Goal: Information Seeking & Learning: Check status

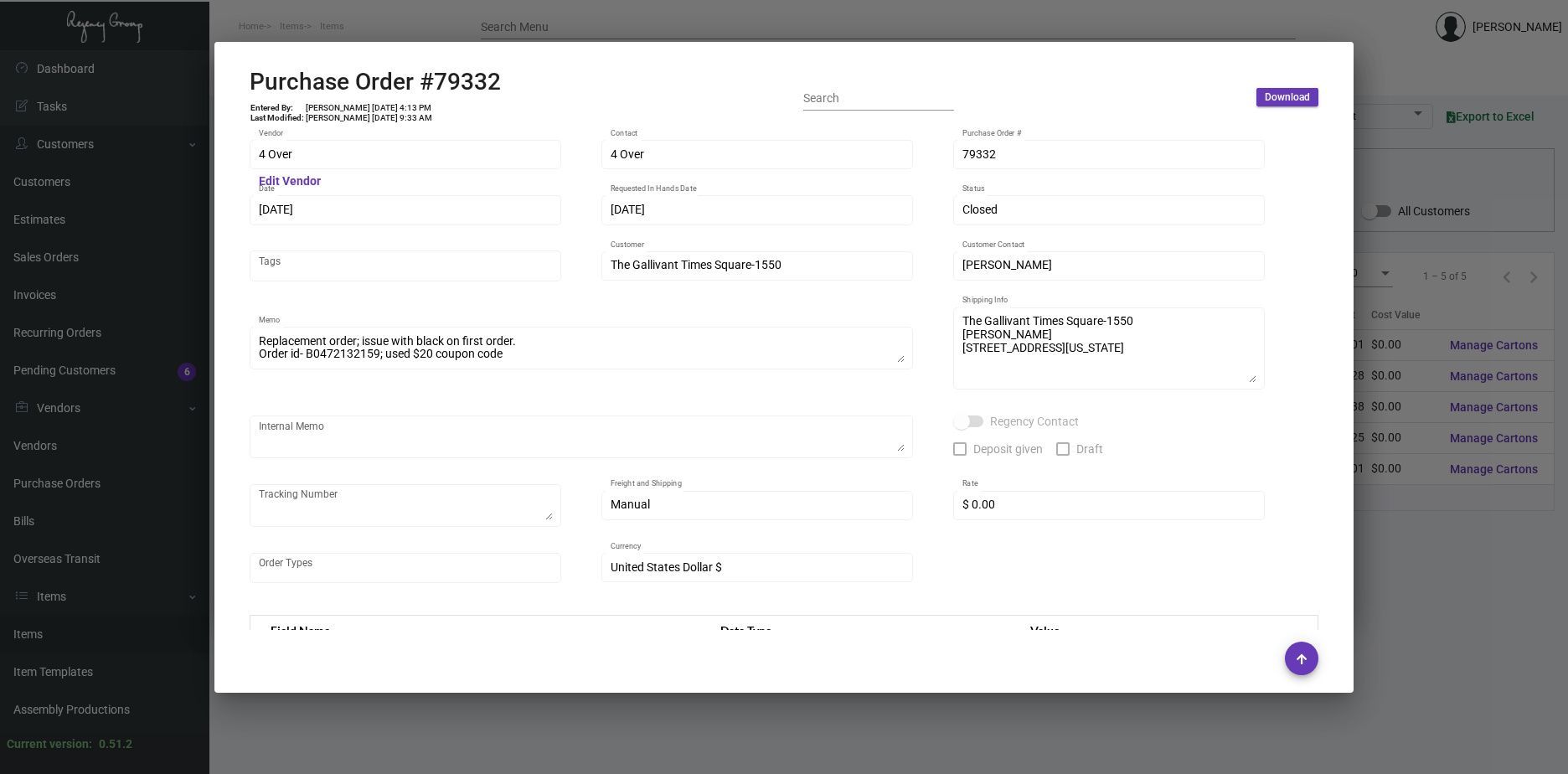
scroll to position [1927, 0]
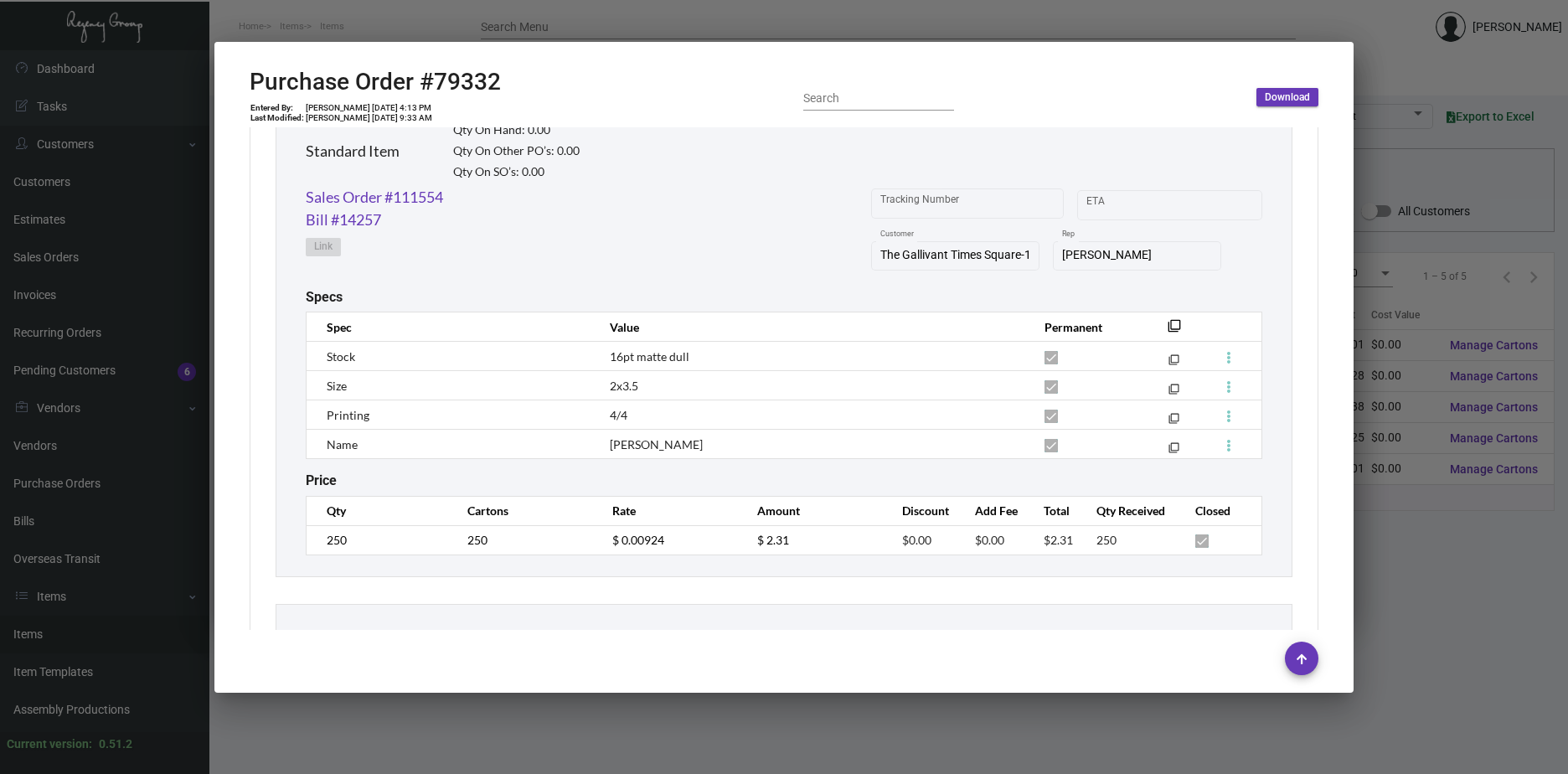
click at [1459, 572] on div at bounding box center [784, 387] width 1568 height 774
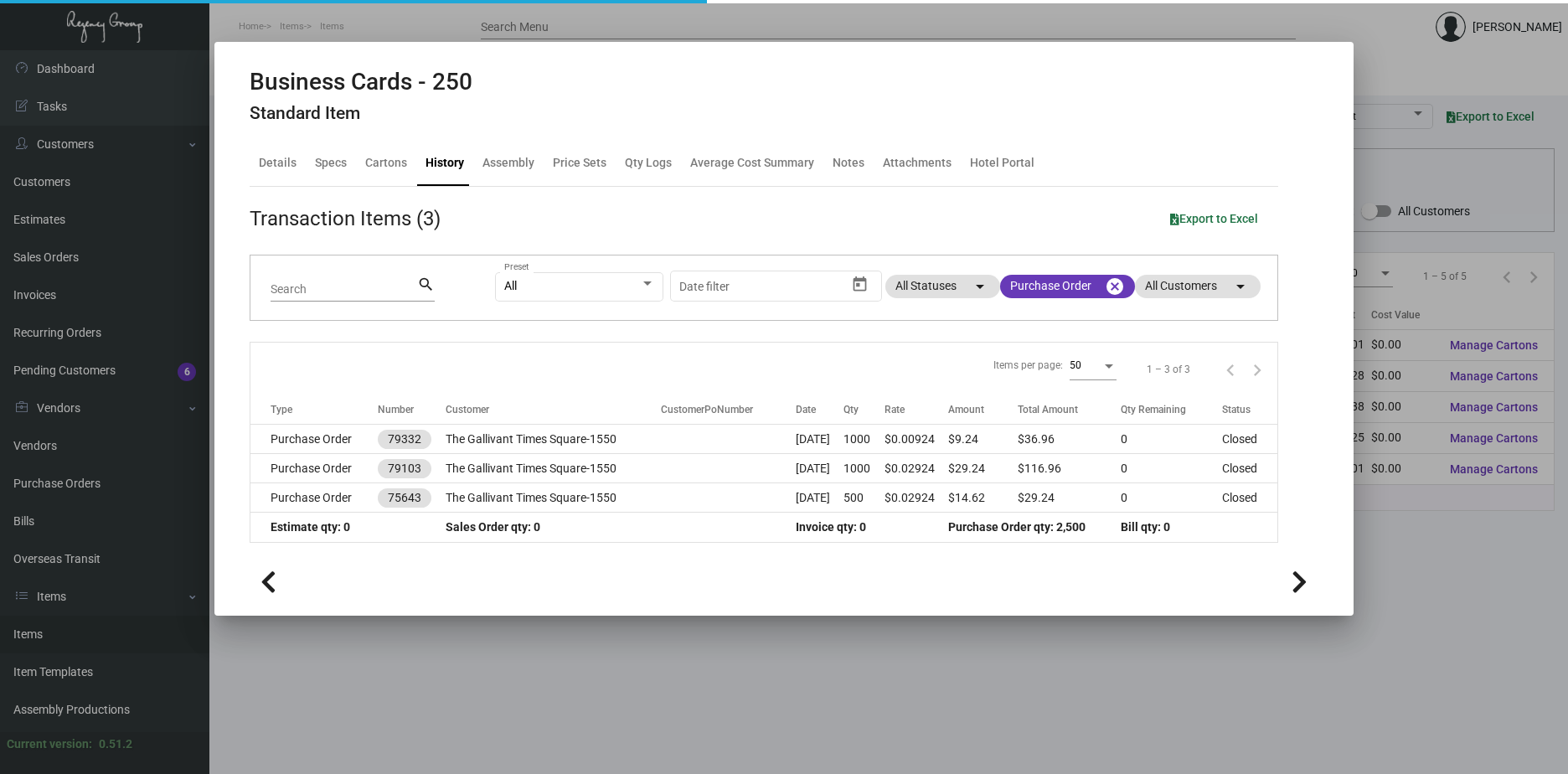
click at [1461, 572] on div at bounding box center [784, 387] width 1568 height 774
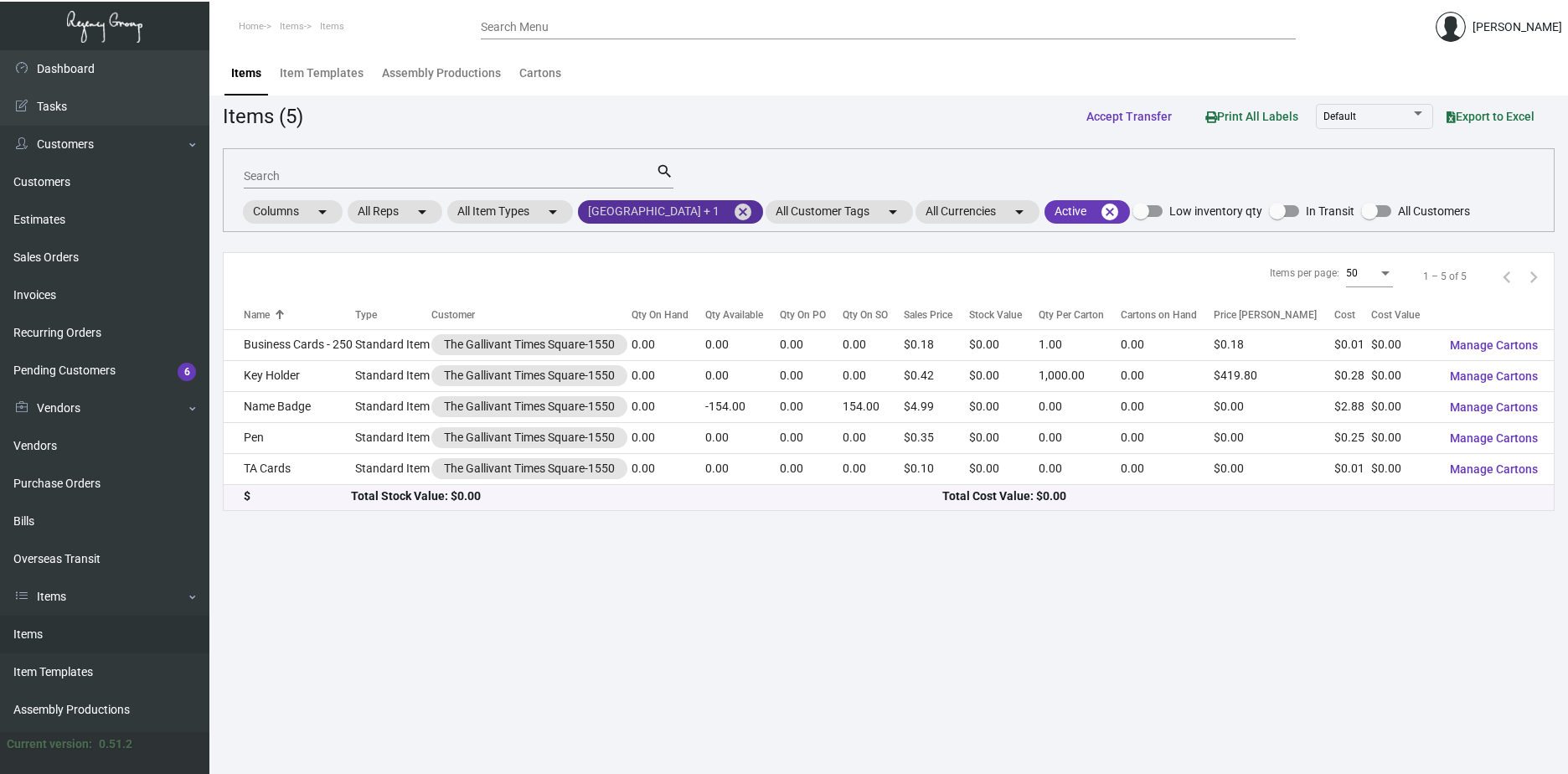
click at [764, 213] on mat-chip "[GEOGRAPHIC_DATA] + 1 cancel" at bounding box center [670, 211] width 185 height 24
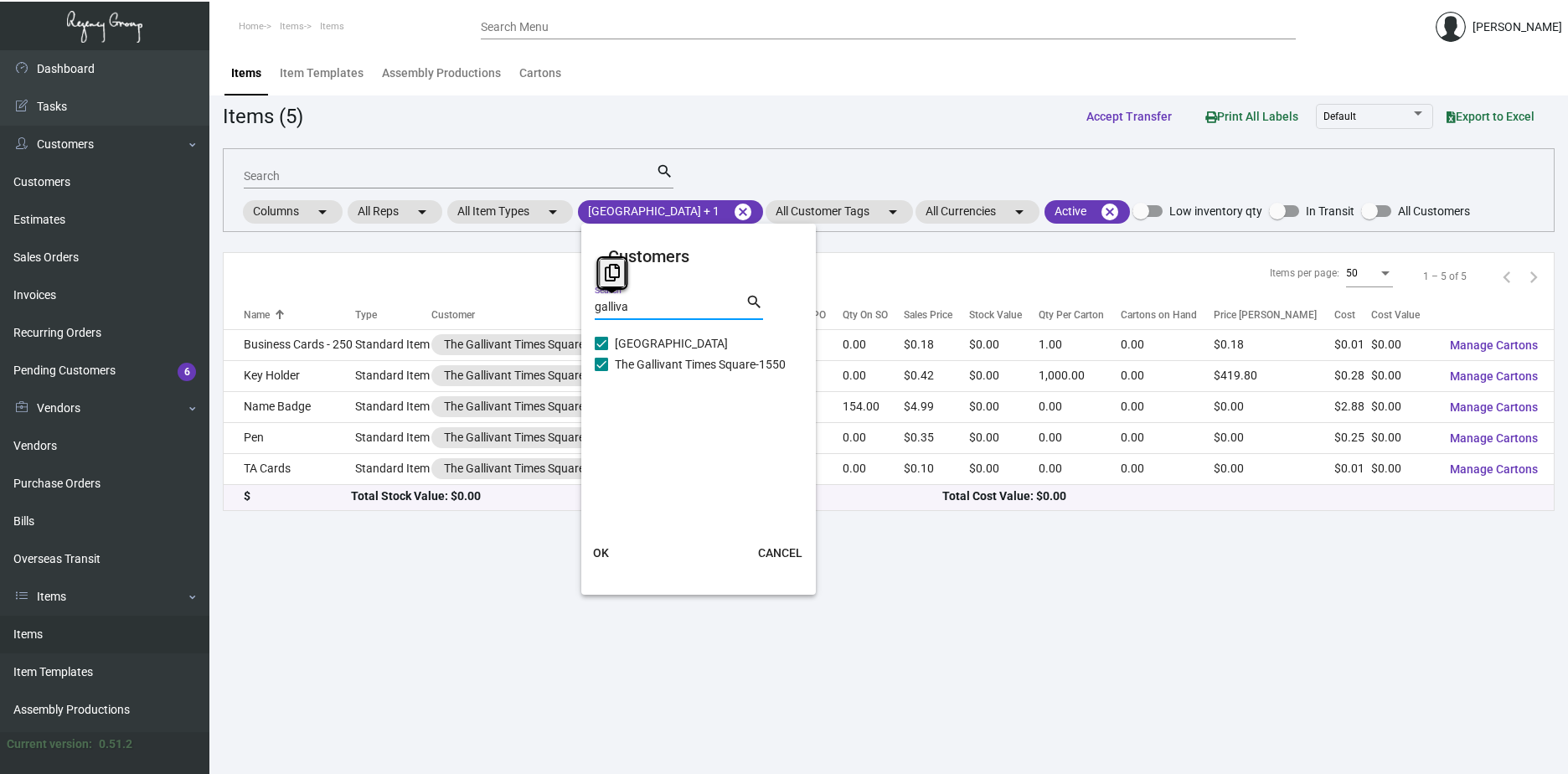
drag, startPoint x: 604, startPoint y: 310, endPoint x: 541, endPoint y: 308, distance: 63.0
click at [542, 310] on div "Customers galliva Search search Gallivant Hotel [GEOGRAPHIC_DATA] The Gallivant…" at bounding box center [784, 387] width 1568 height 774
type input "roya"
checkbox input "false"
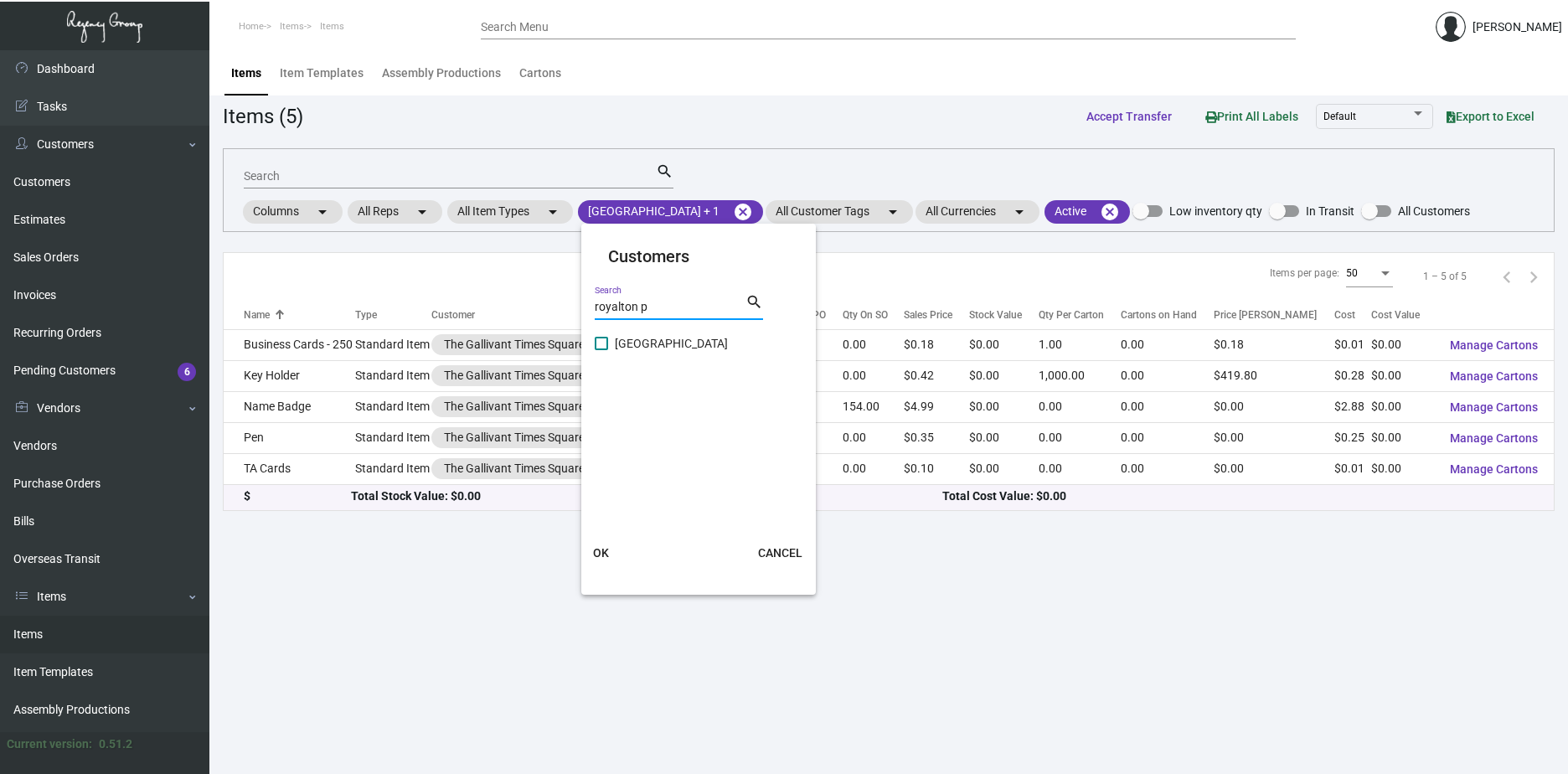
type input "royalton p"
click at [604, 347] on span at bounding box center [602, 343] width 13 height 13
click at [602, 351] on input "[GEOGRAPHIC_DATA]" at bounding box center [601, 351] width 1 height 1
checkbox input "true"
click at [602, 553] on span "OK" at bounding box center [601, 552] width 16 height 13
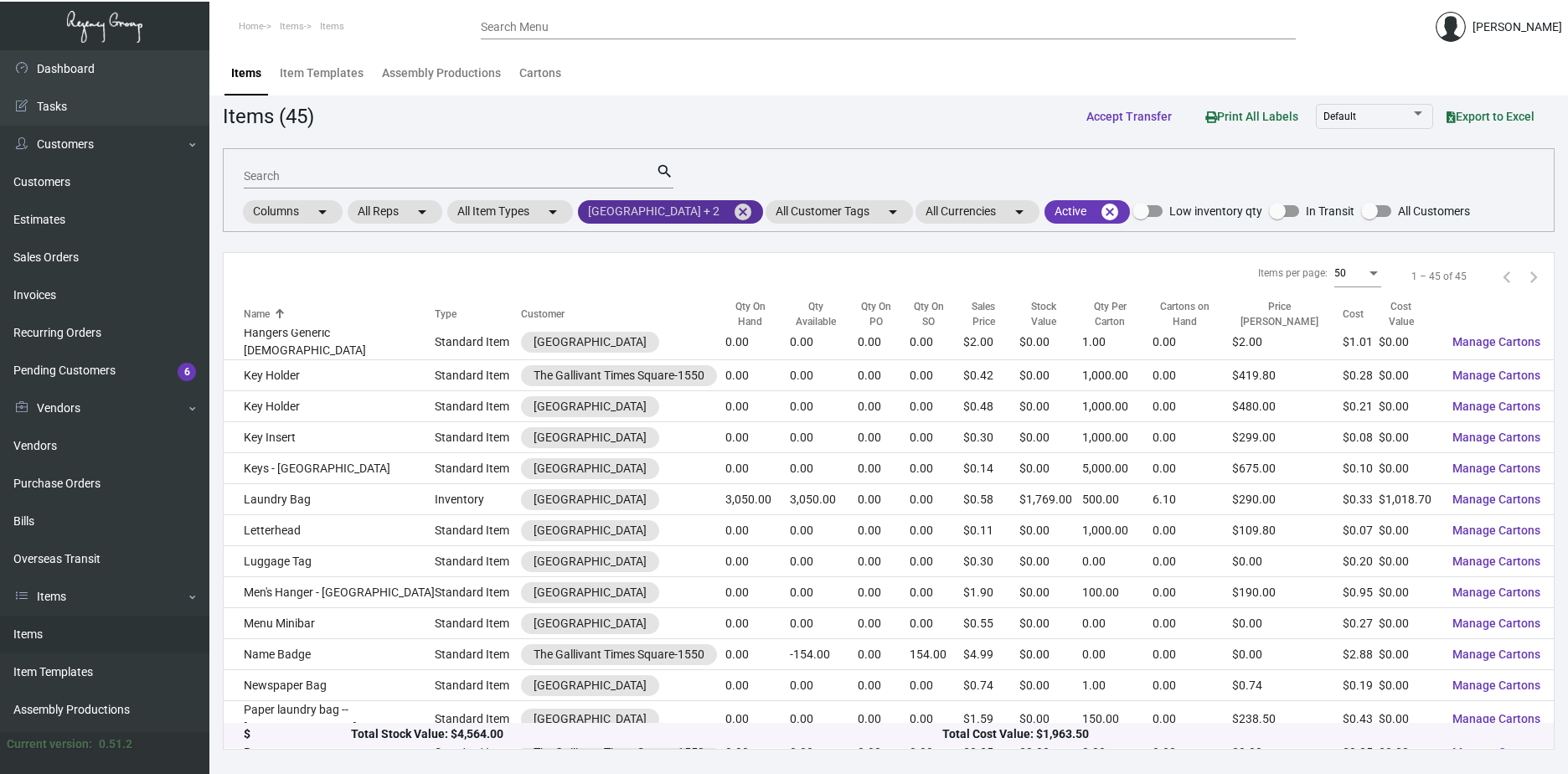
scroll to position [419, 0]
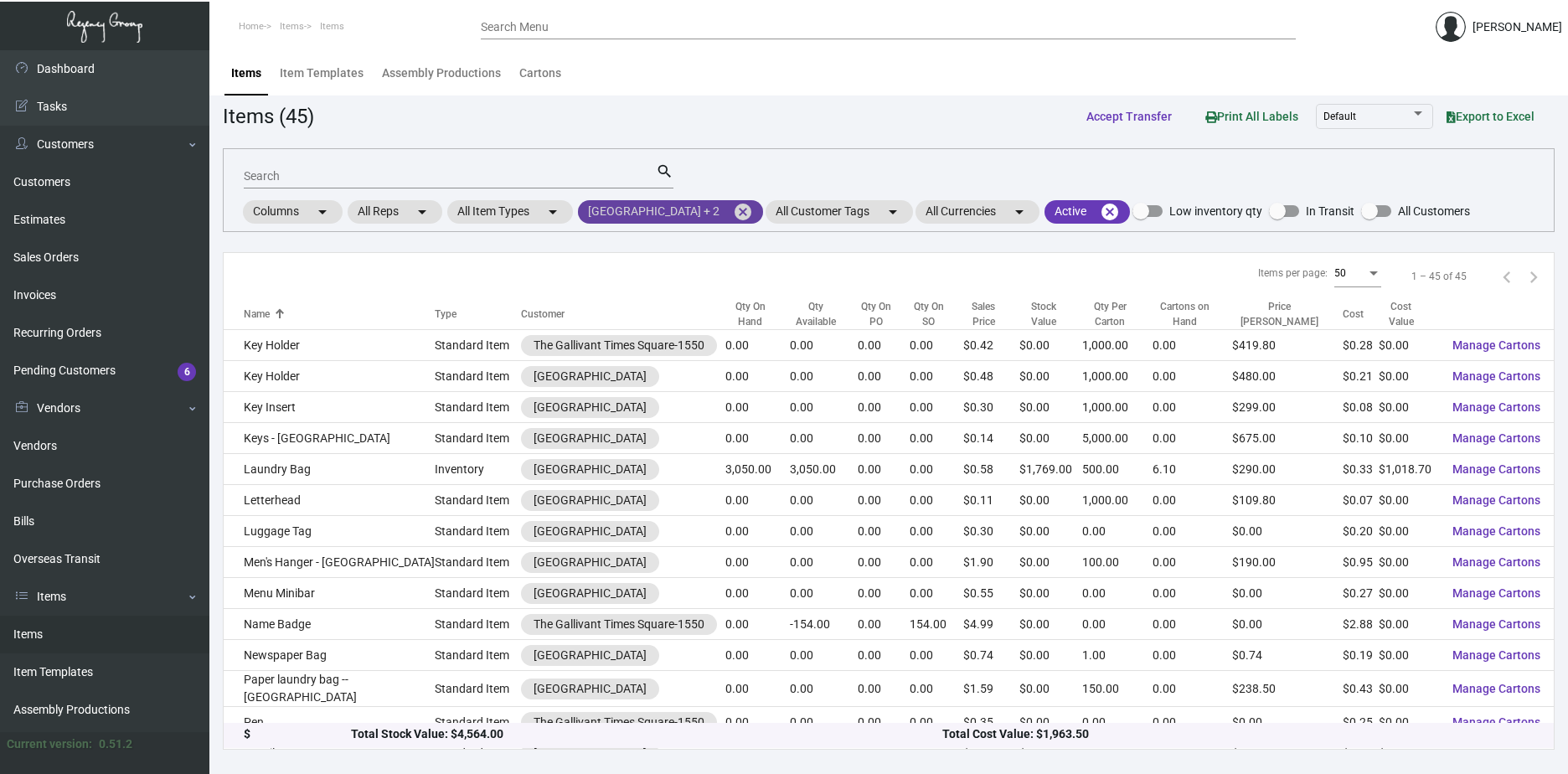
click at [753, 210] on mat-icon "cancel" at bounding box center [743, 211] width 20 height 20
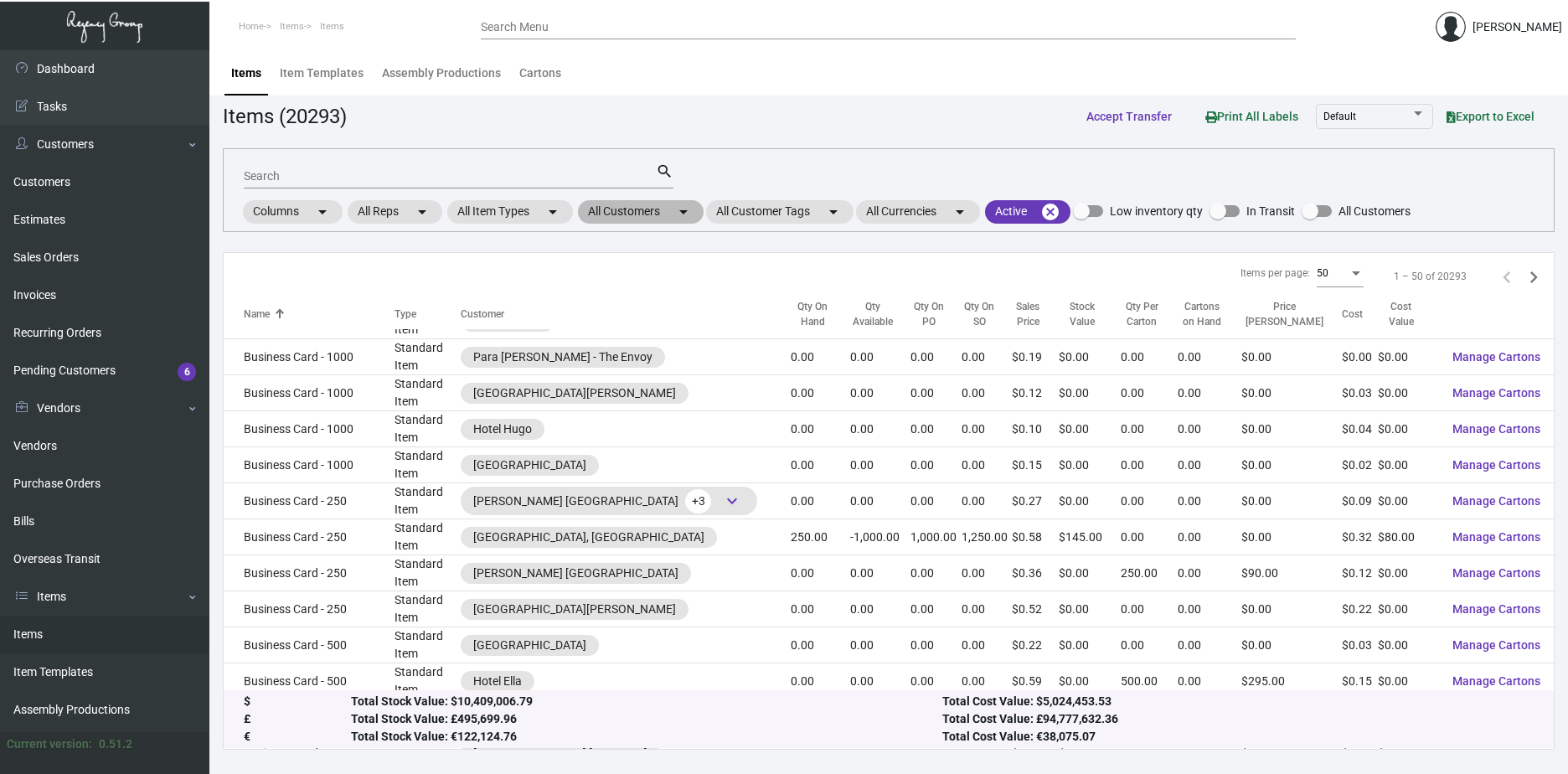
click at [658, 210] on mat-chip "All Customers arrow_drop_down" at bounding box center [640, 211] width 126 height 24
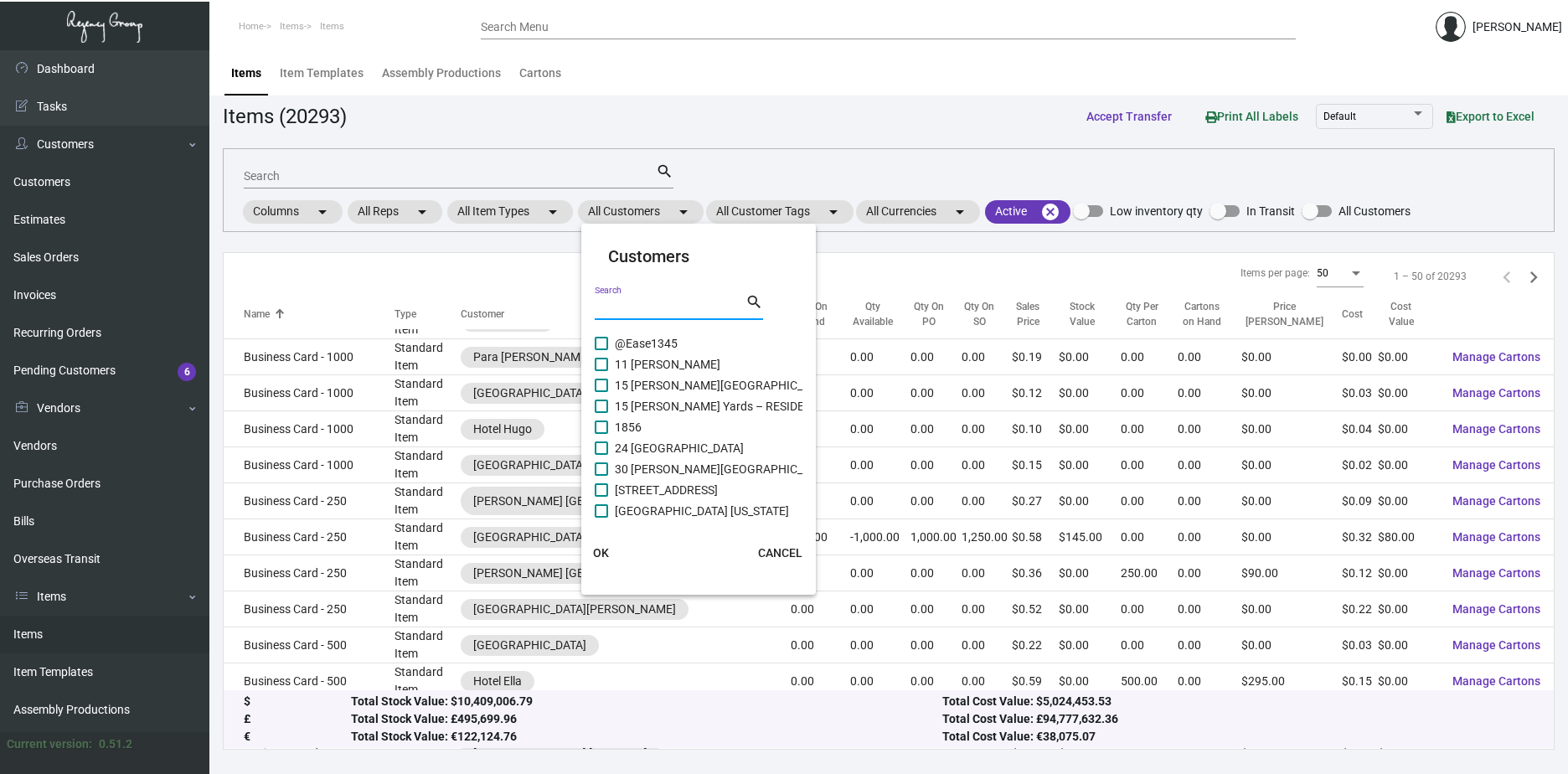
click at [670, 313] on input "Search" at bounding box center [670, 307] width 151 height 13
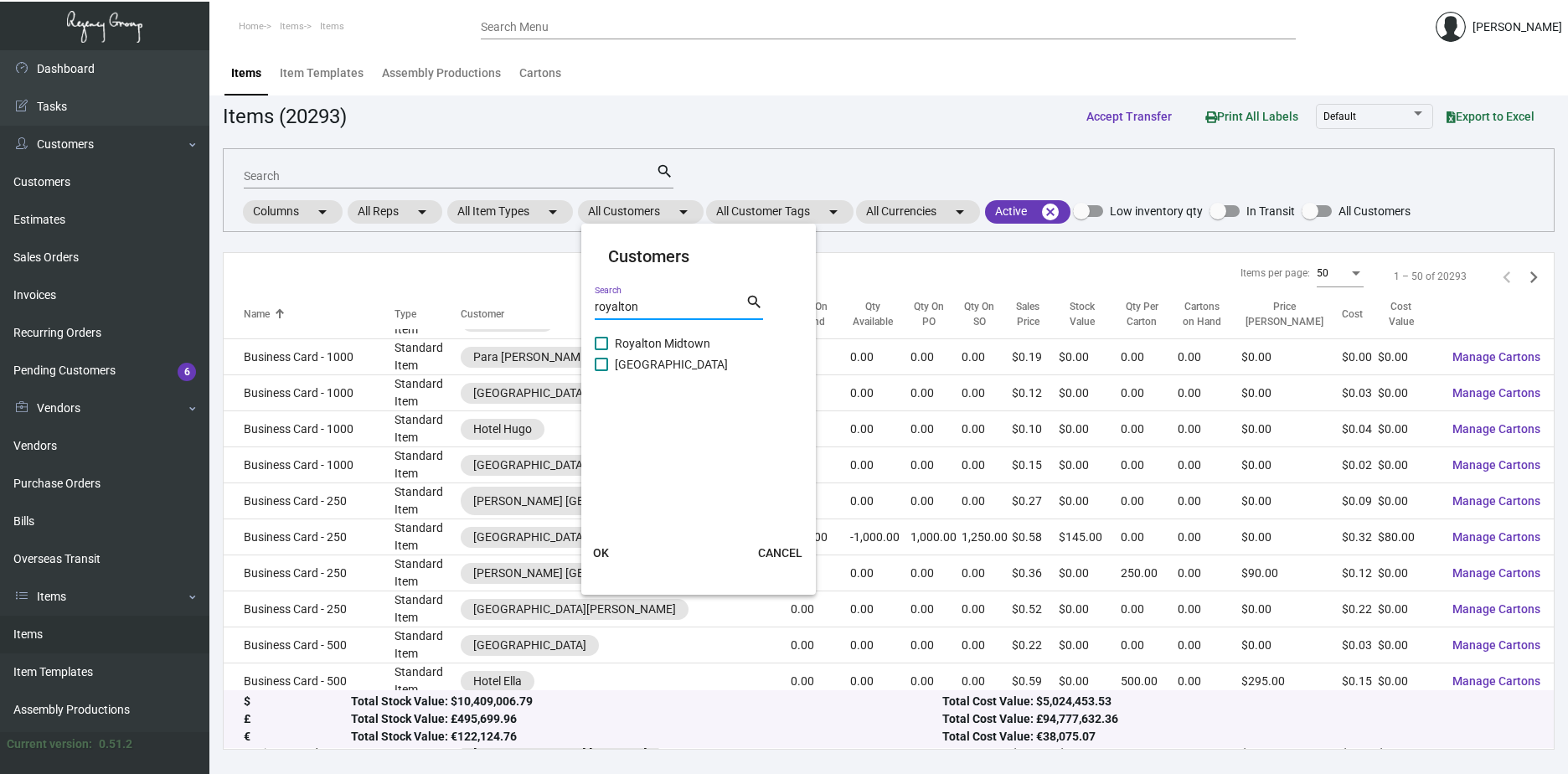
type input "royalton"
click at [625, 361] on span "[GEOGRAPHIC_DATA]" at bounding box center [671, 364] width 113 height 20
click at [602, 371] on input "[GEOGRAPHIC_DATA]" at bounding box center [601, 371] width 1 height 1
checkbox input "true"
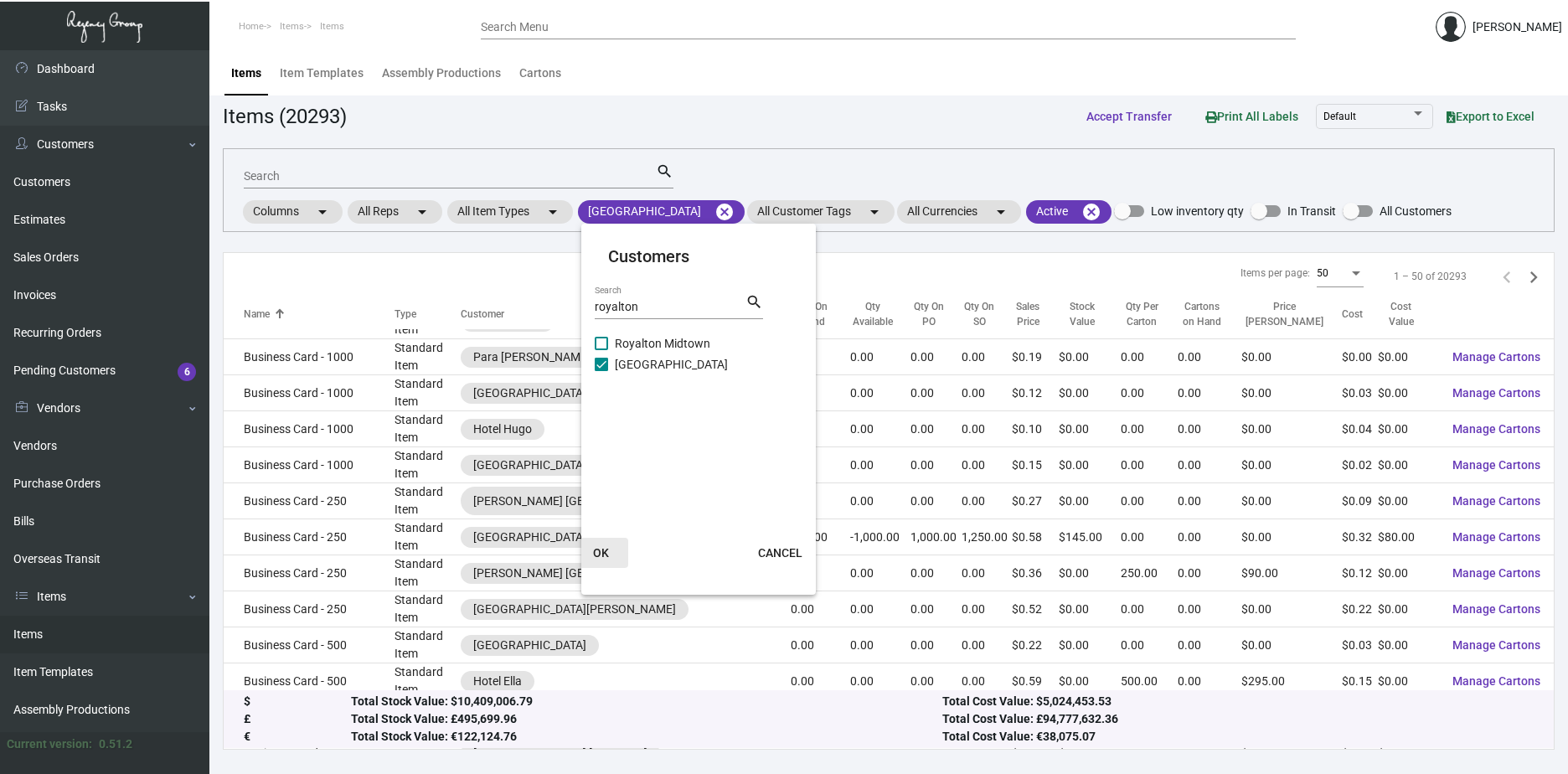
click at [597, 552] on span "OK" at bounding box center [601, 552] width 16 height 13
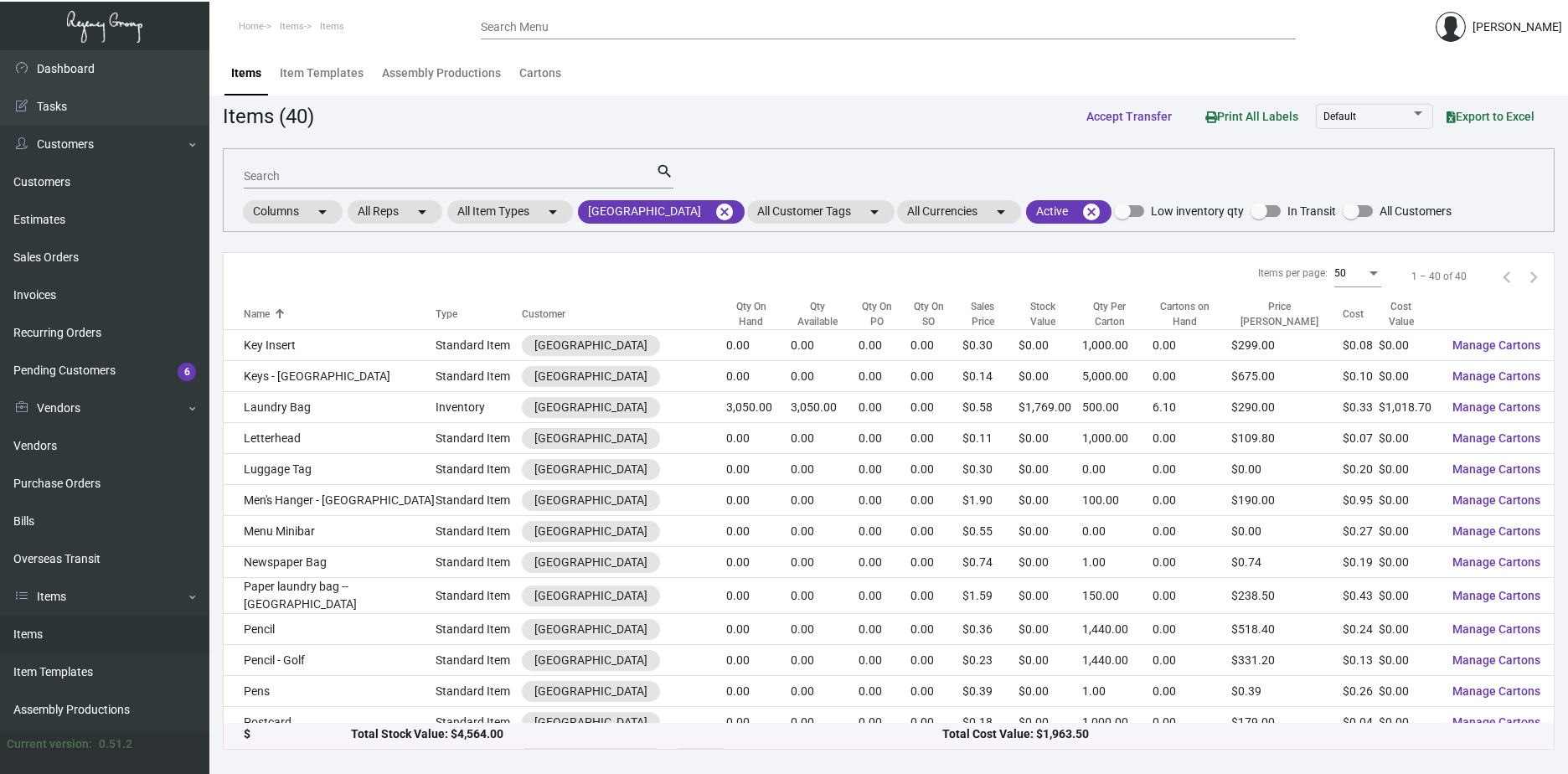
click at [436, 168] on div "Search" at bounding box center [449, 175] width 412 height 26
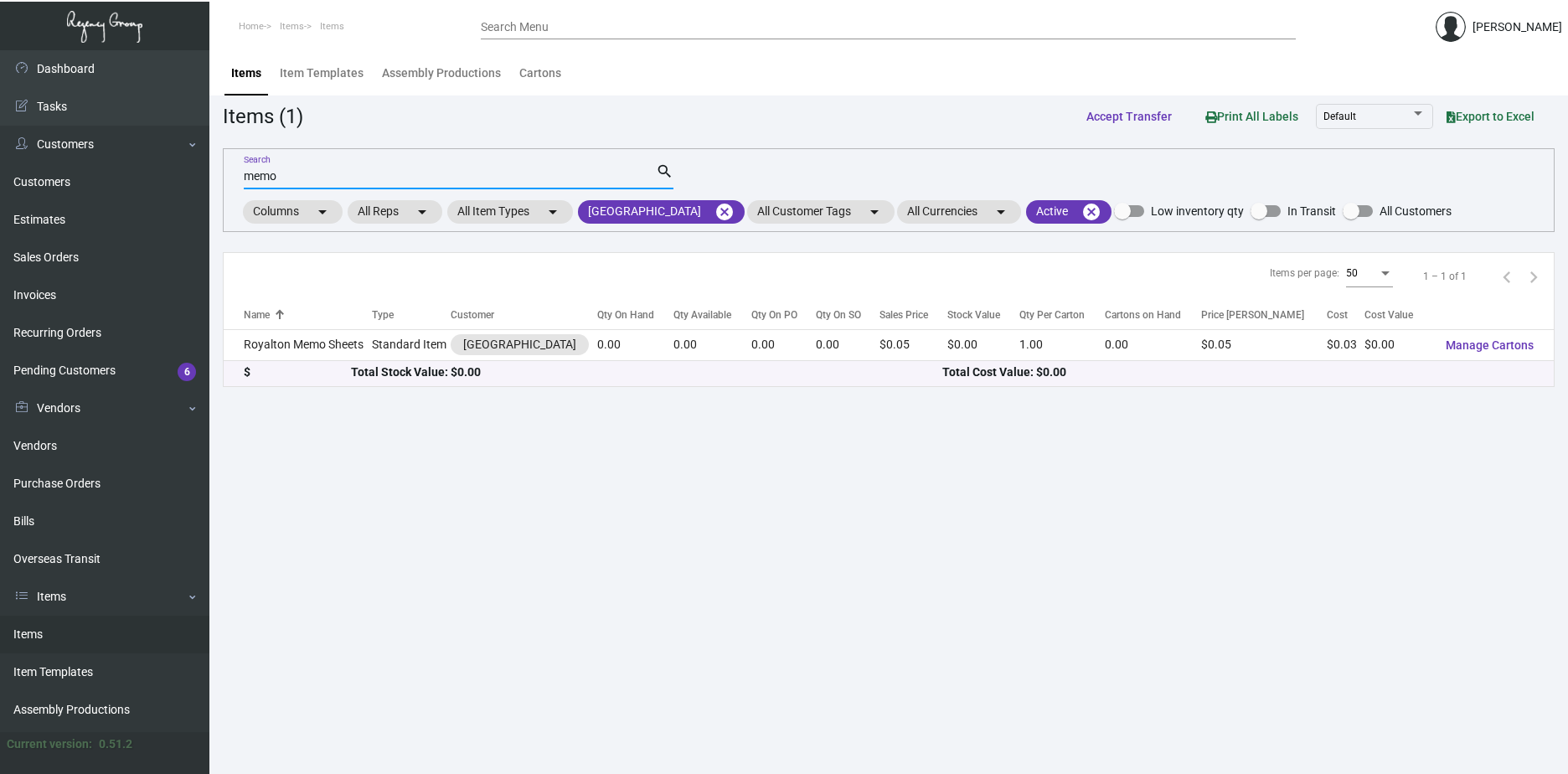
scroll to position [0, 0]
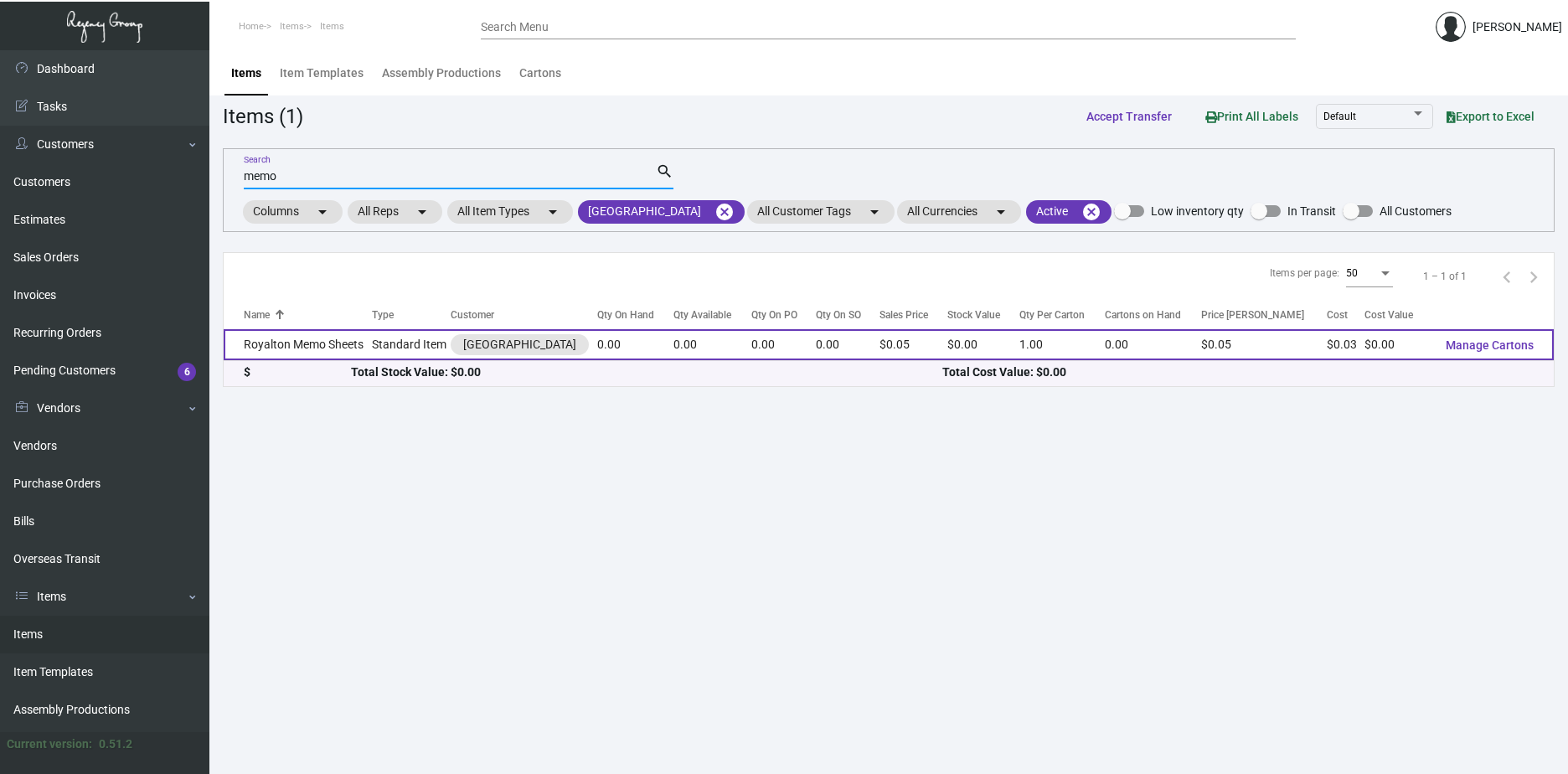
type input "memo"
click at [292, 346] on td "Royalton Memo Sheets" at bounding box center [297, 344] width 149 height 31
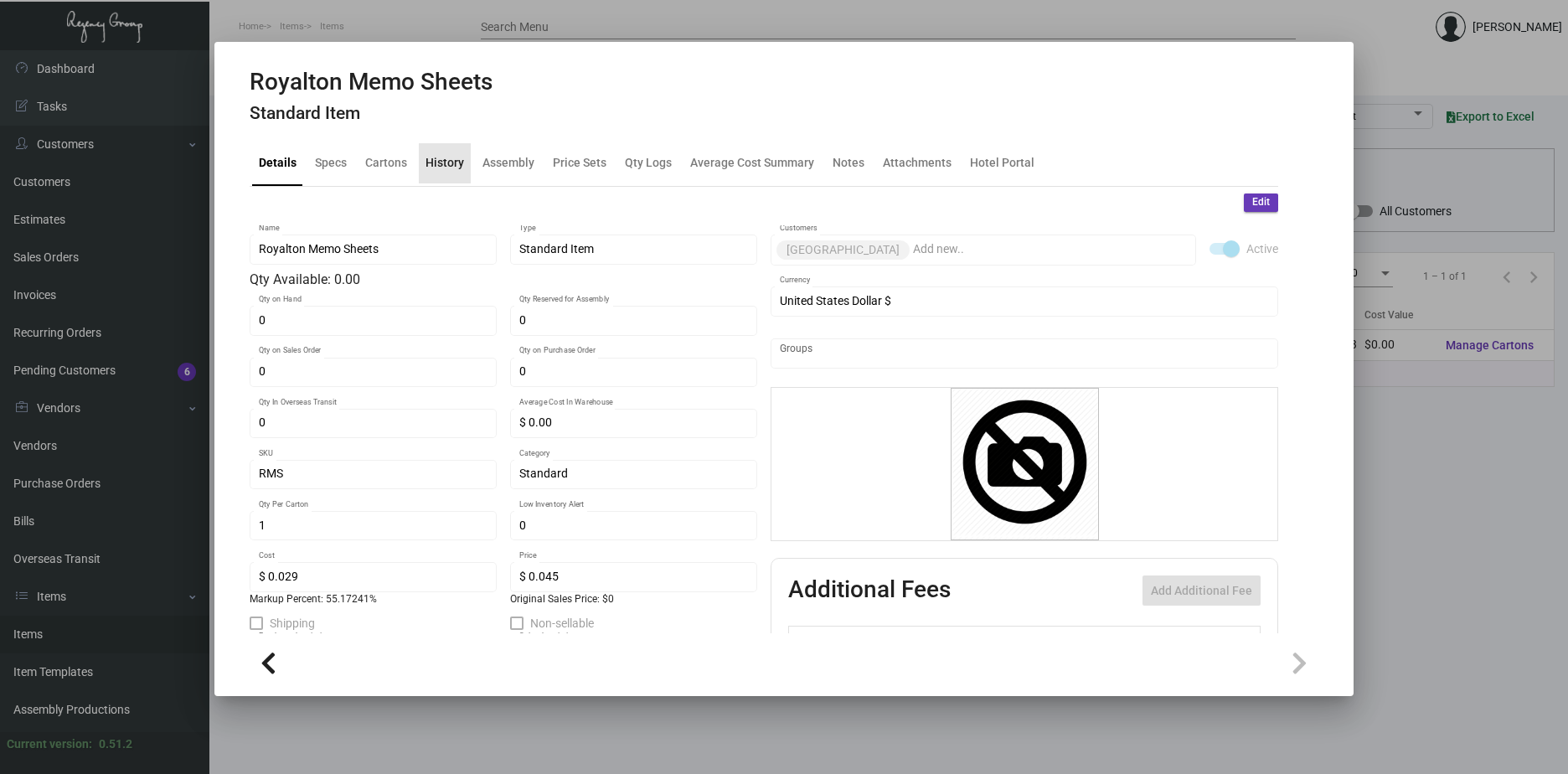
click at [452, 164] on div "History" at bounding box center [444, 163] width 39 height 18
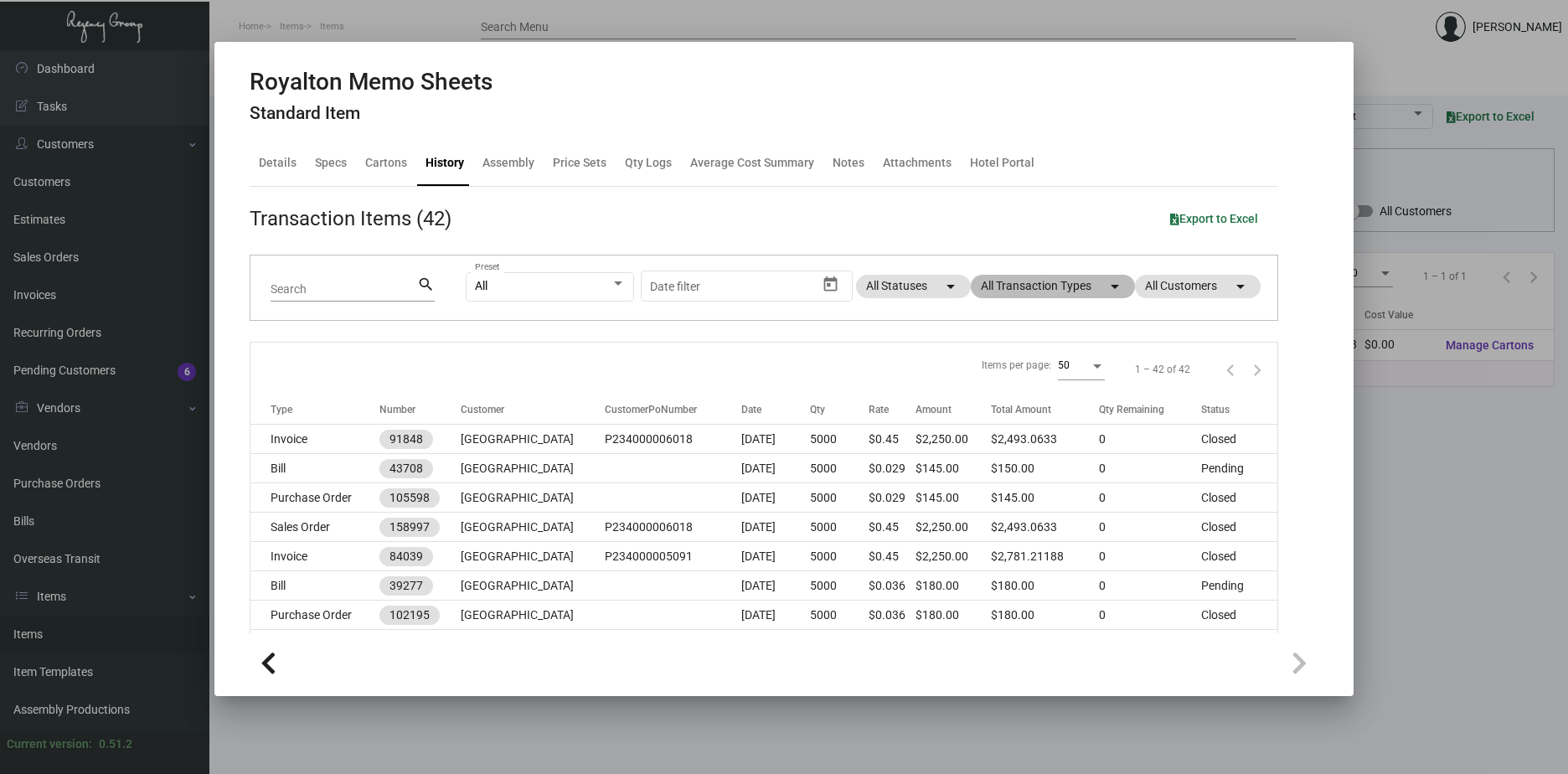
click at [1082, 280] on mat-chip "All Transaction Types arrow_drop_down" at bounding box center [1053, 286] width 164 height 24
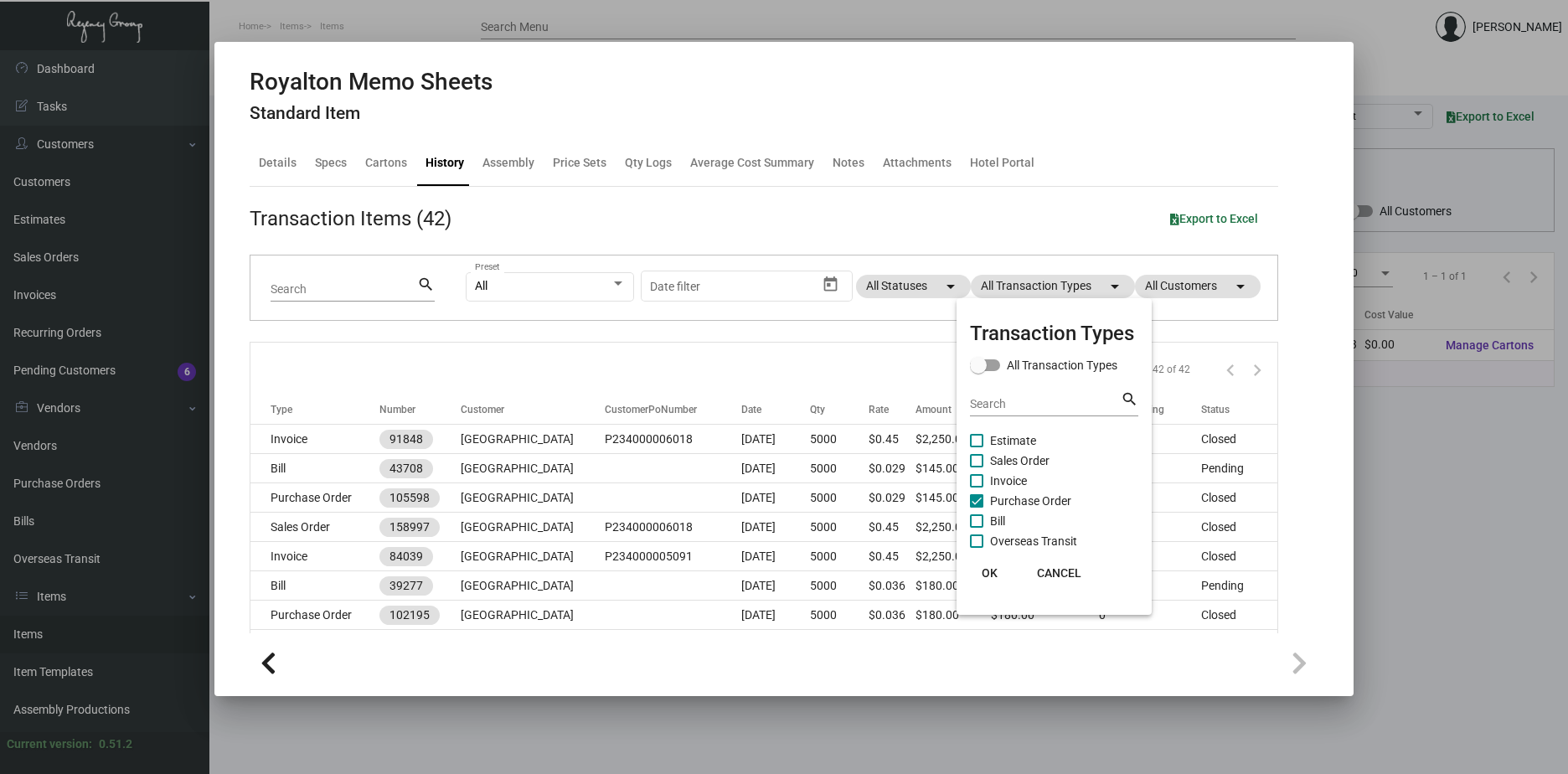
click at [980, 501] on span at bounding box center [977, 501] width 13 height 13
click at [977, 508] on input "Purchase Order" at bounding box center [976, 508] width 1 height 1
click at [980, 501] on span at bounding box center [977, 501] width 13 height 13
click at [977, 508] on input "Purchase Order" at bounding box center [976, 508] width 1 height 1
checkbox input "true"
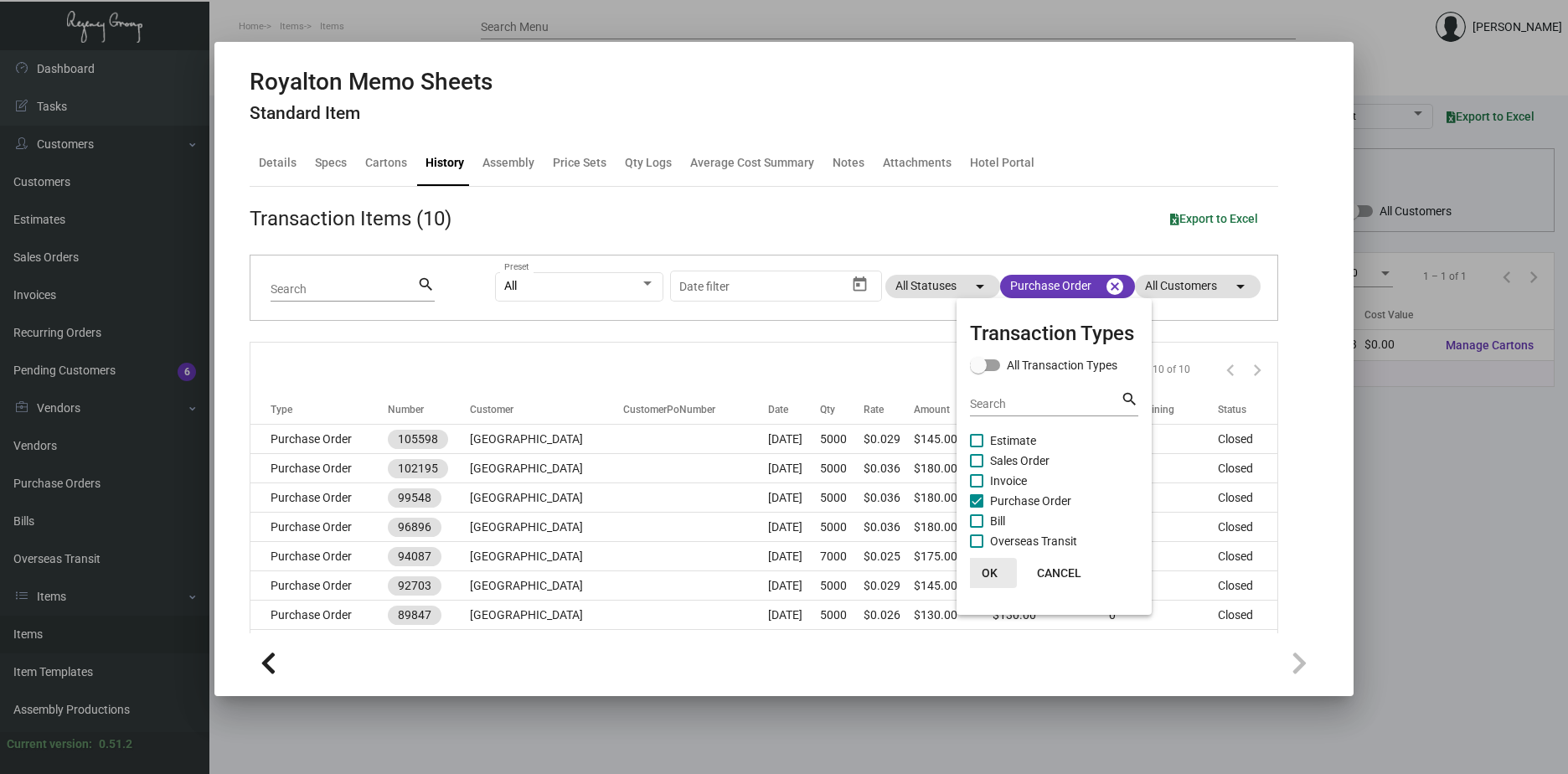
click at [997, 575] on span "OK" at bounding box center [989, 573] width 16 height 13
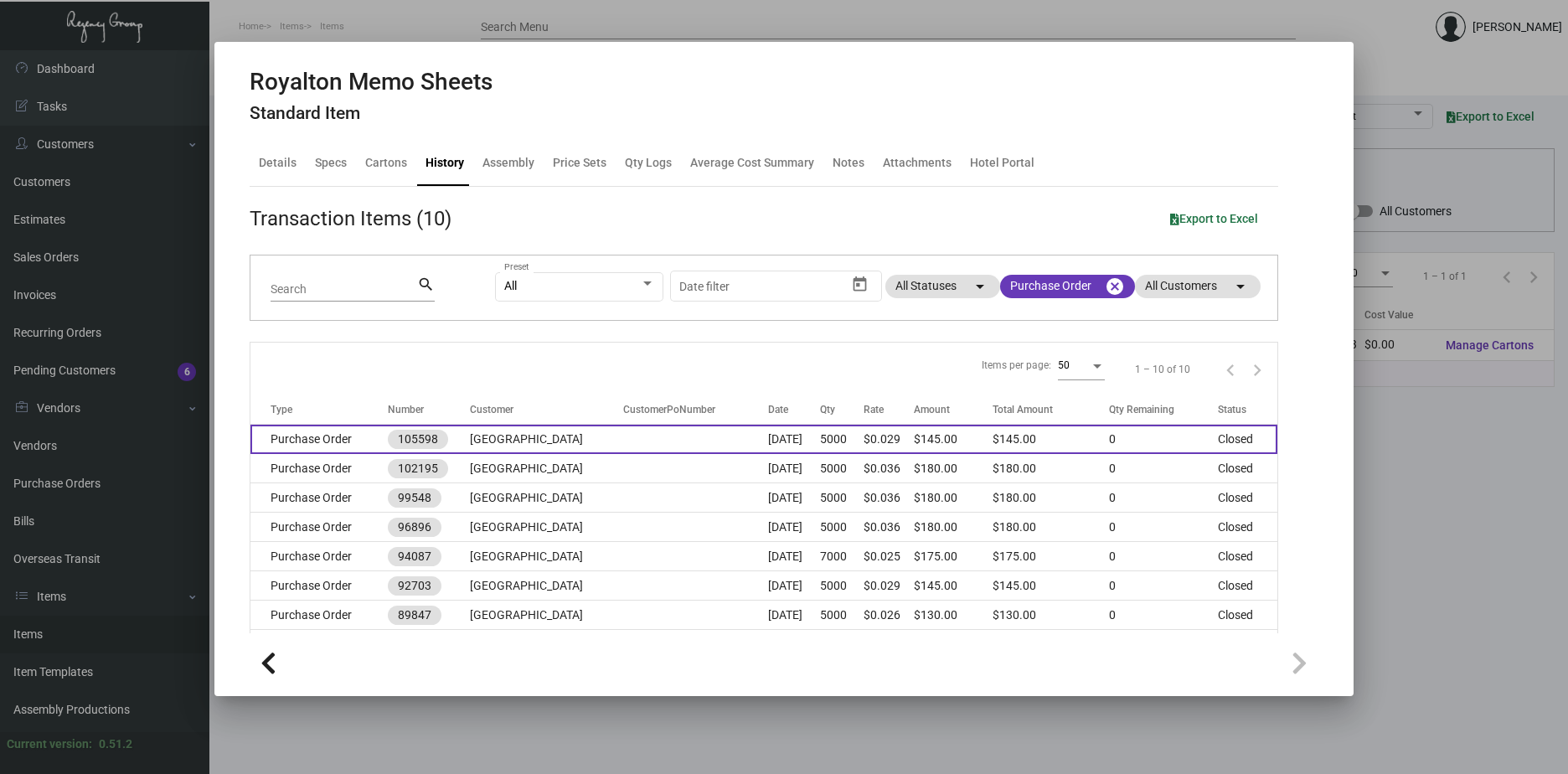
click at [503, 438] on td "[GEOGRAPHIC_DATA]" at bounding box center [547, 439] width 153 height 29
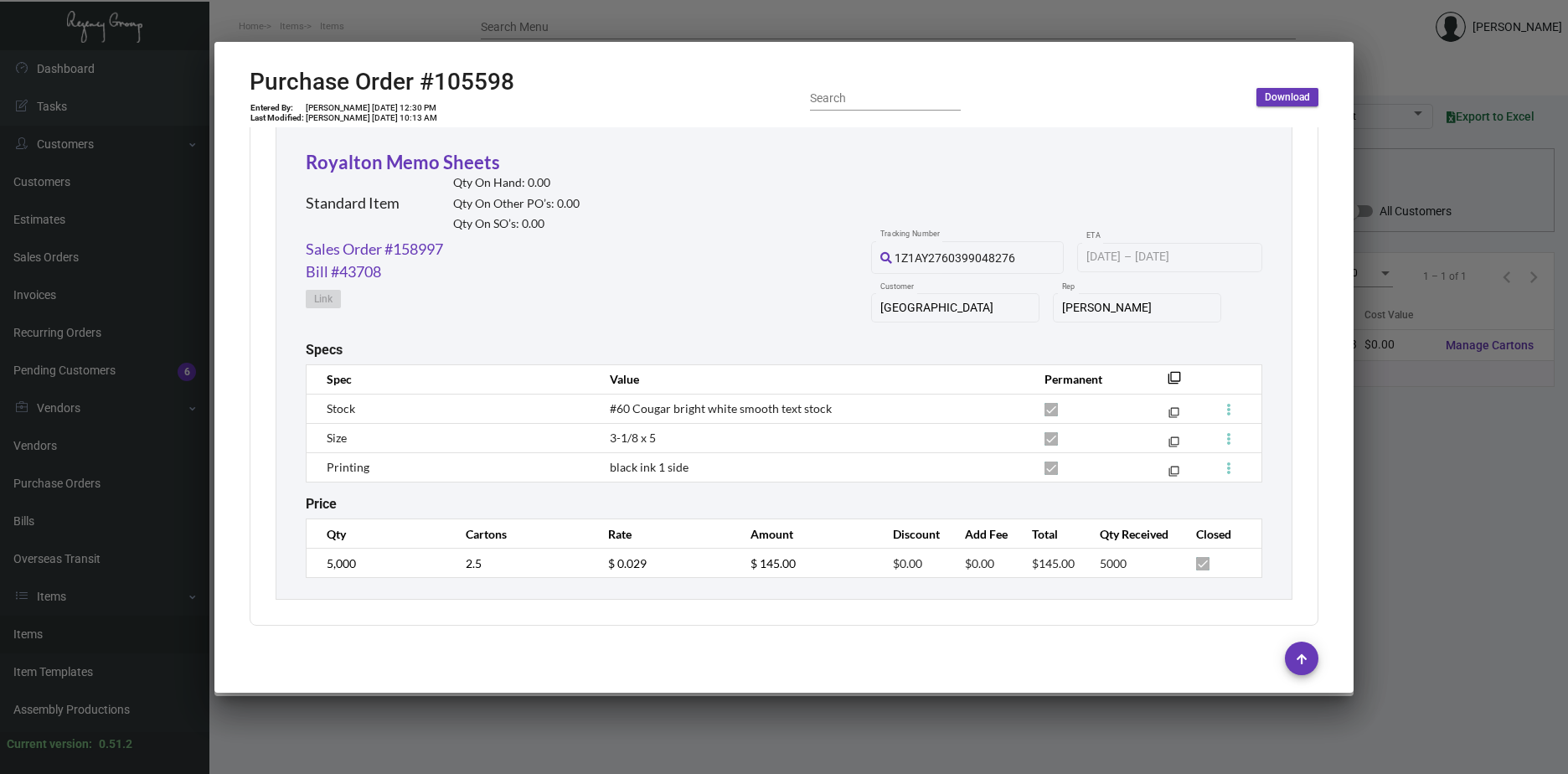
scroll to position [788, 0]
